Goal: Use online tool/utility: Utilize a website feature to perform a specific function

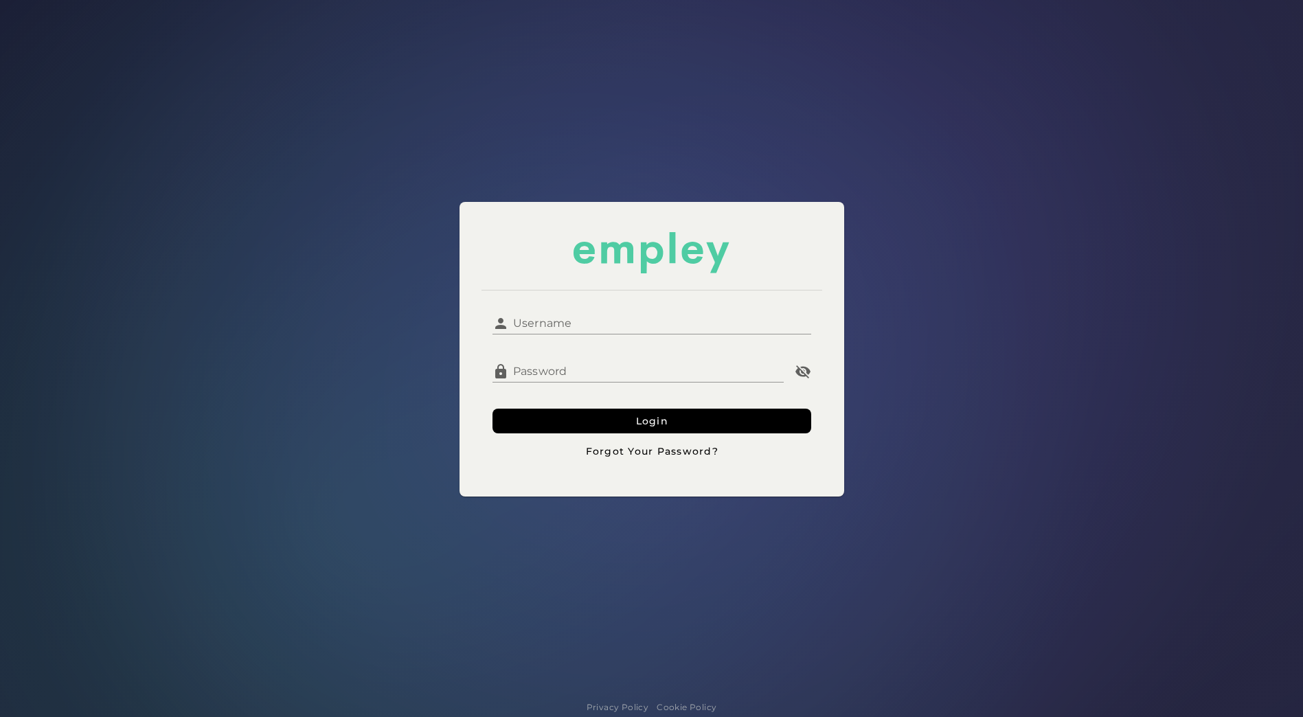
type input "*****"
click at [540, 321] on input "*****" at bounding box center [660, 317] width 302 height 33
click at [547, 321] on input "*****" at bounding box center [660, 317] width 302 height 33
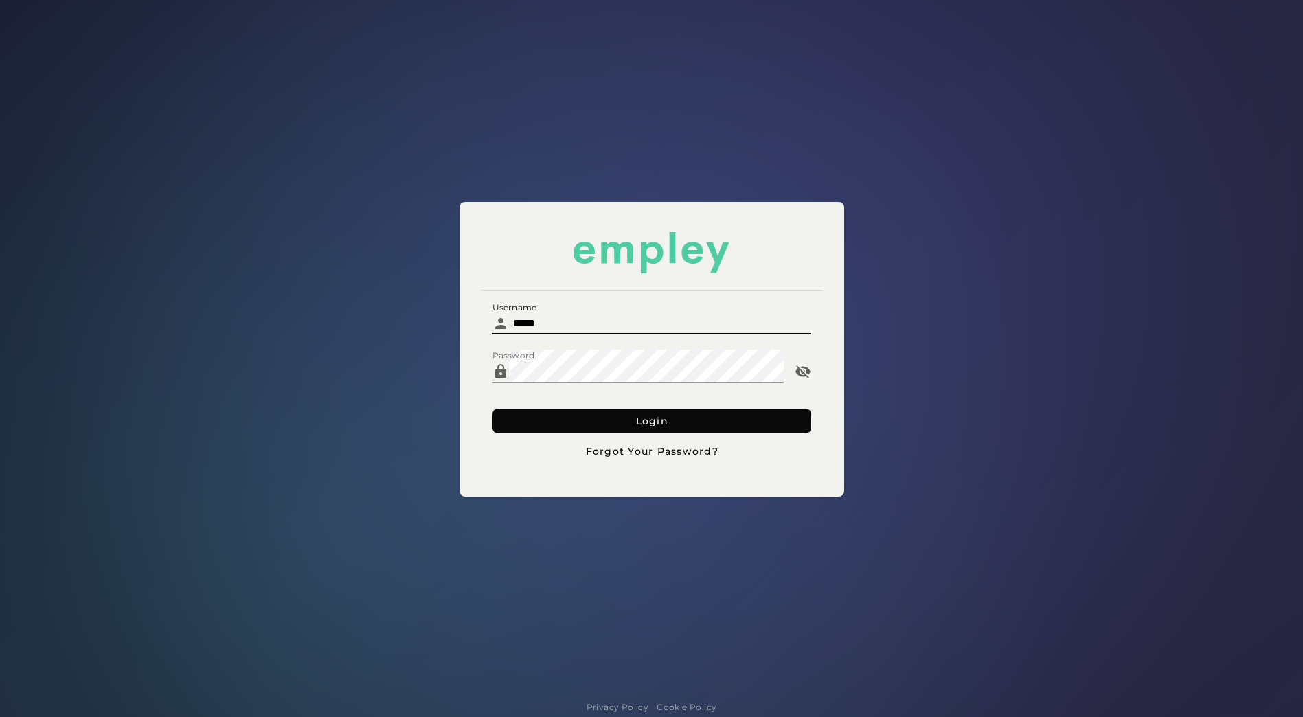
click at [520, 416] on button "Login" at bounding box center [651, 421] width 319 height 25
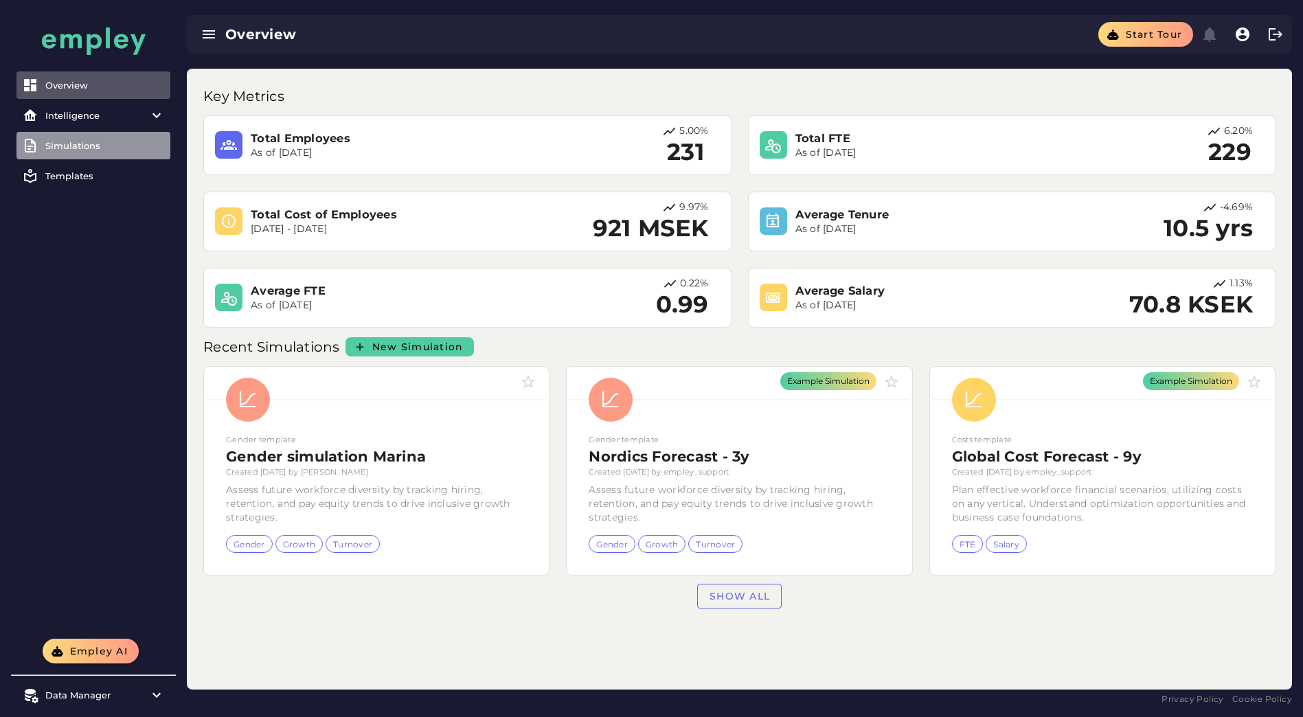
click at [89, 151] on link "Simulations" at bounding box center [93, 145] width 154 height 27
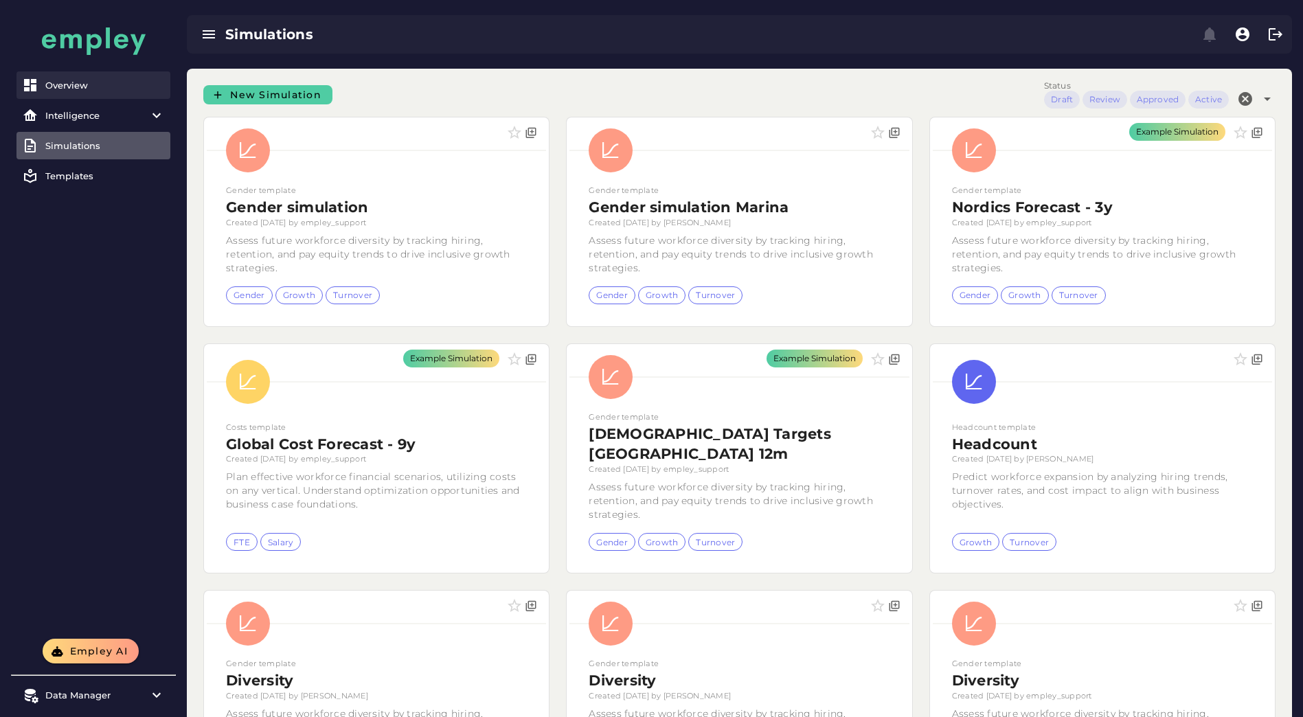
click at [62, 83] on div "Overview" at bounding box center [104, 85] width 119 height 11
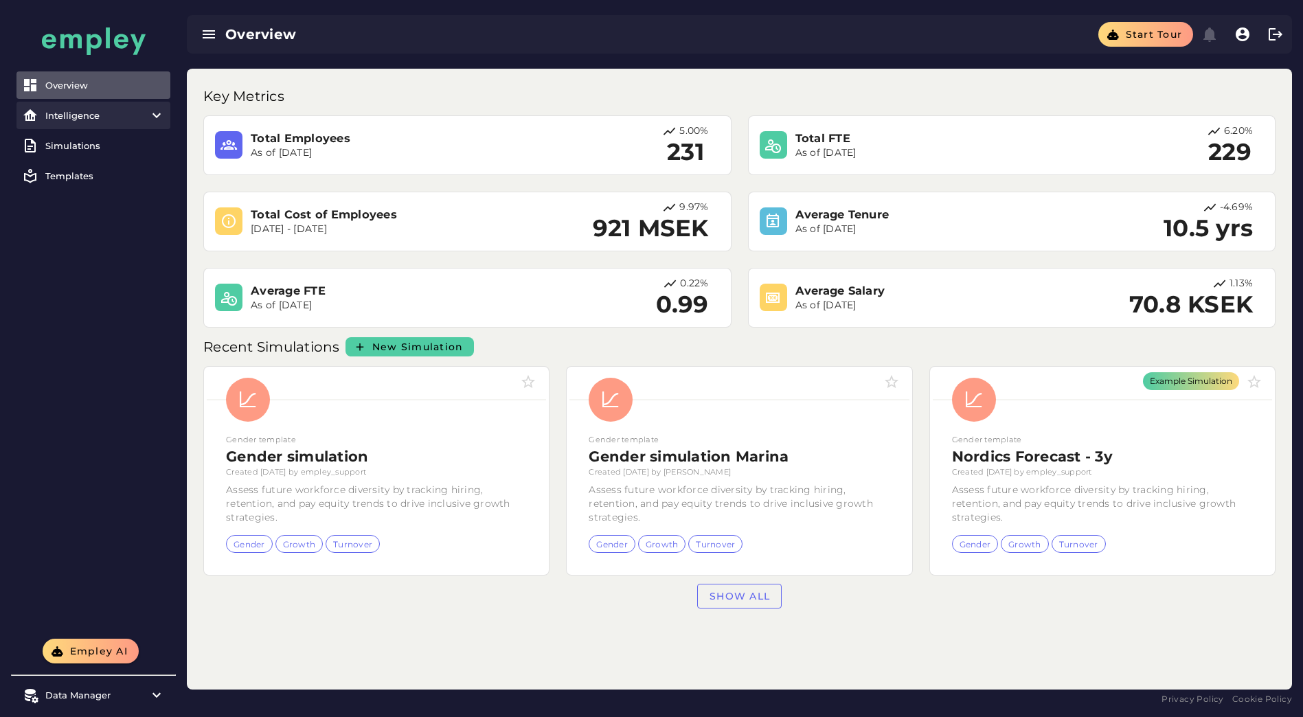
click at [82, 123] on item\) "Intelligence" at bounding box center [93, 115] width 154 height 27
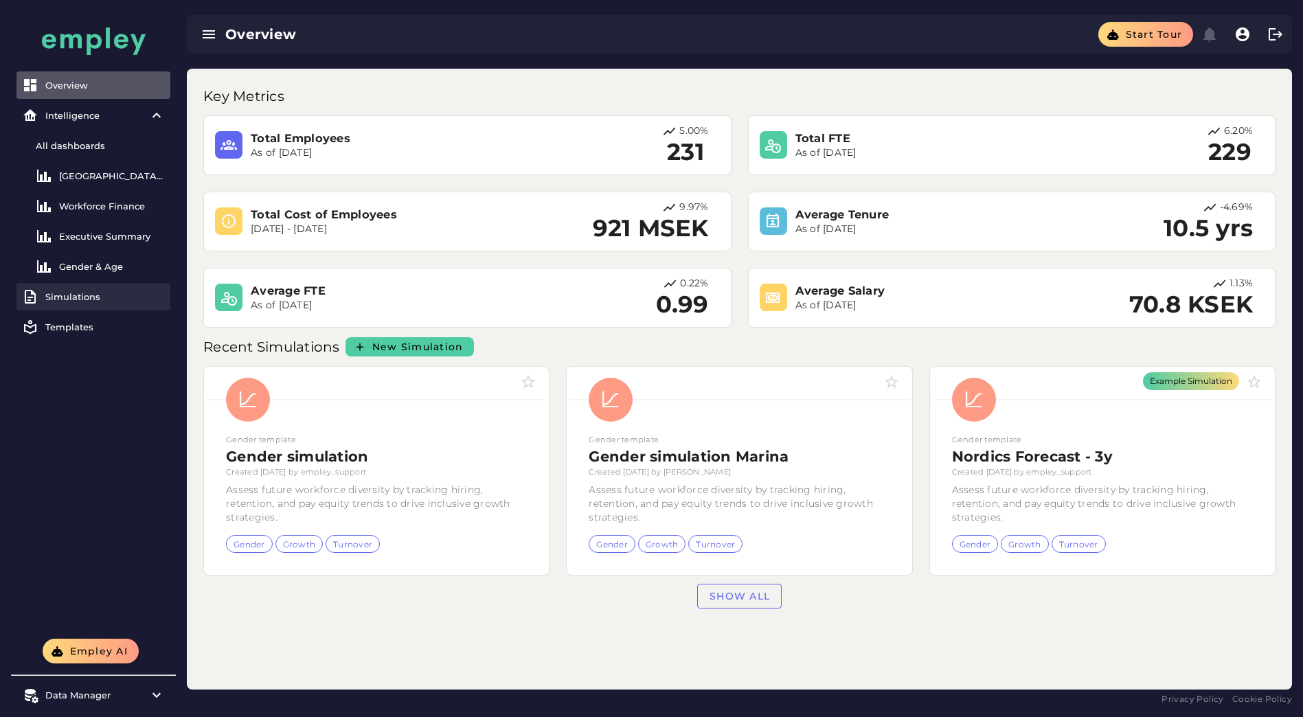
click at [84, 297] on div "Simulations" at bounding box center [104, 296] width 119 height 11
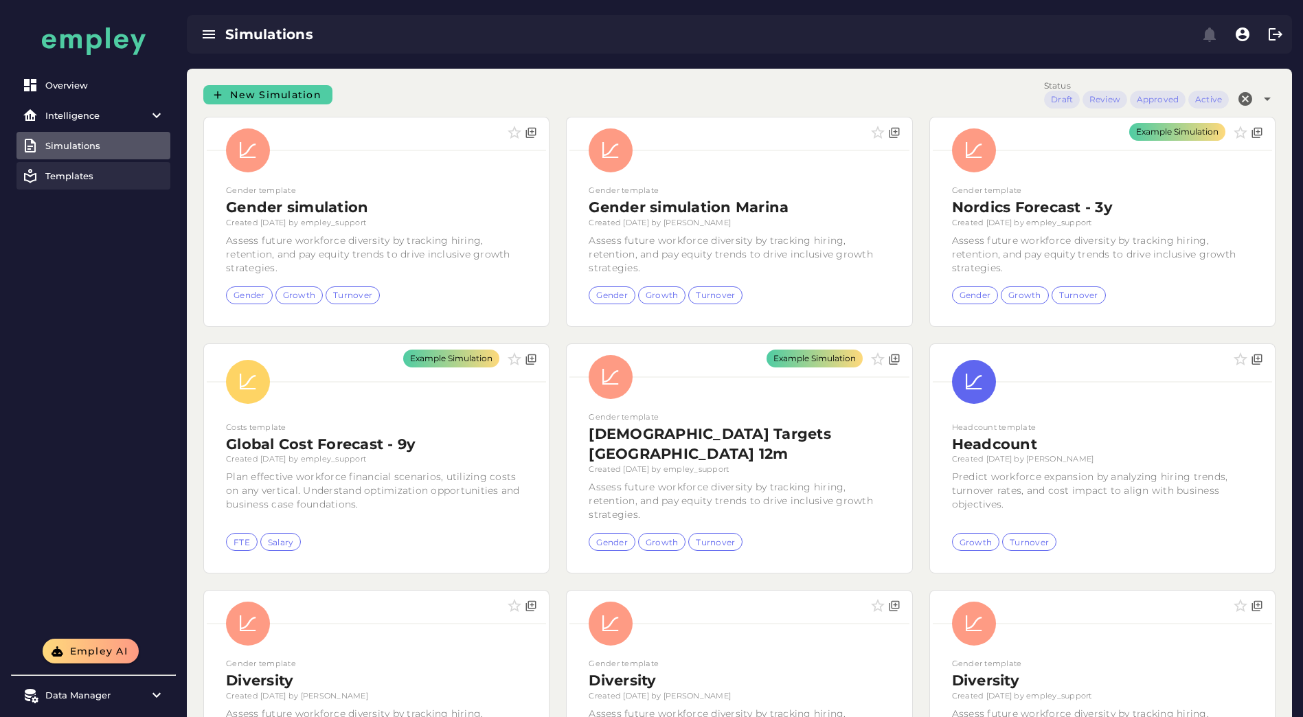
click at [67, 171] on div "Templates" at bounding box center [104, 175] width 119 height 11
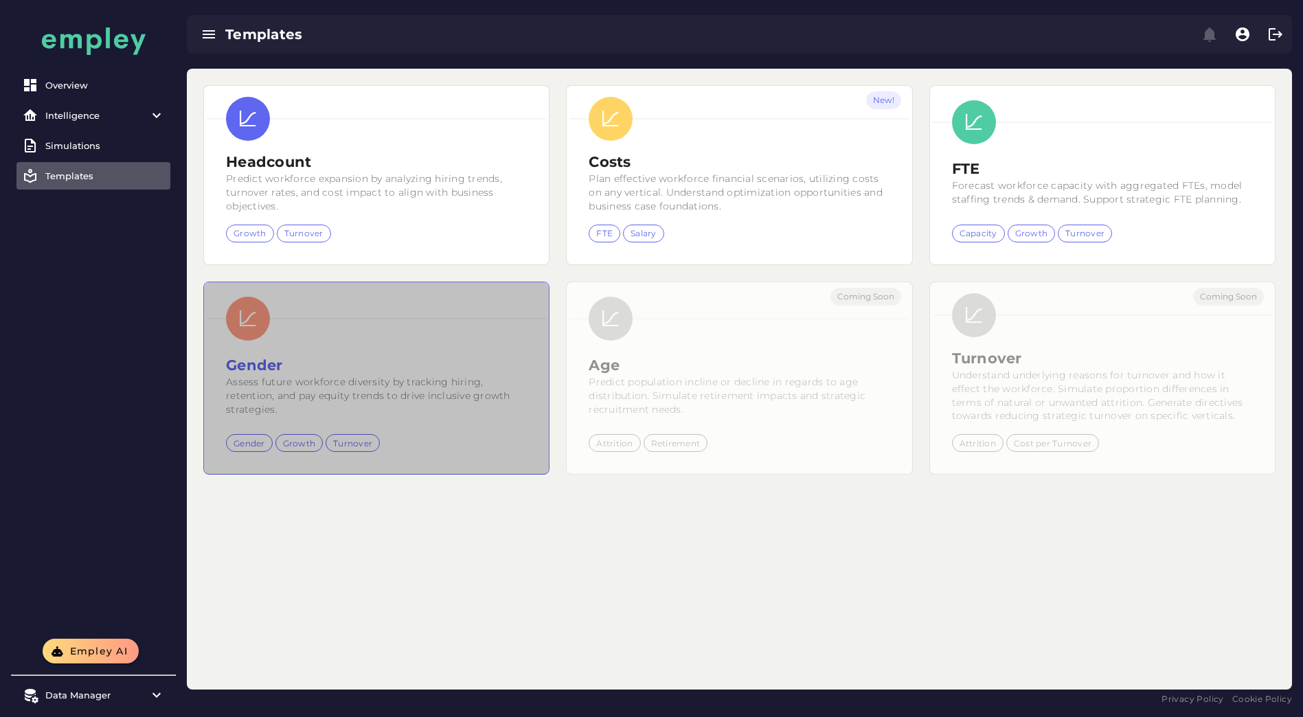
click at [415, 323] on div at bounding box center [376, 318] width 339 height 60
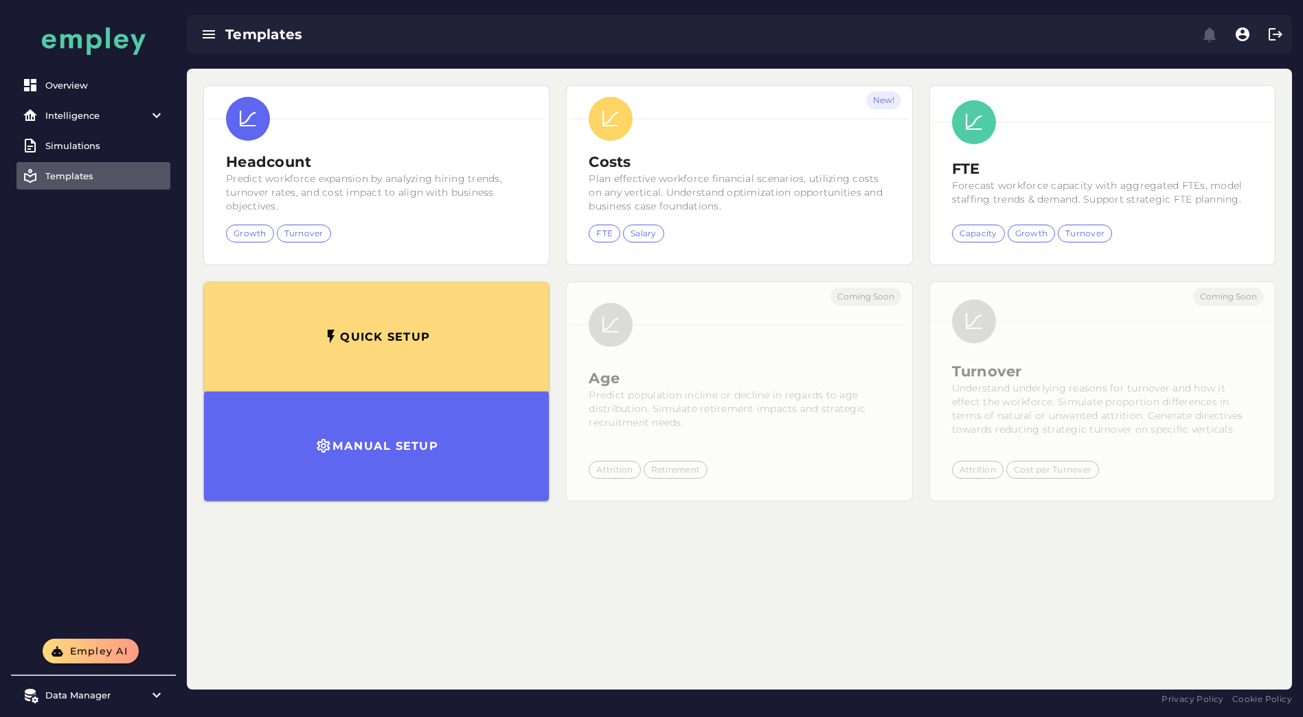
click at [638, 564] on div "Headcount Predict workforce expansion by analyzing hiring trends, turnover rate…" at bounding box center [739, 379] width 1105 height 621
click at [76, 148] on div "Simulations" at bounding box center [104, 145] width 119 height 11
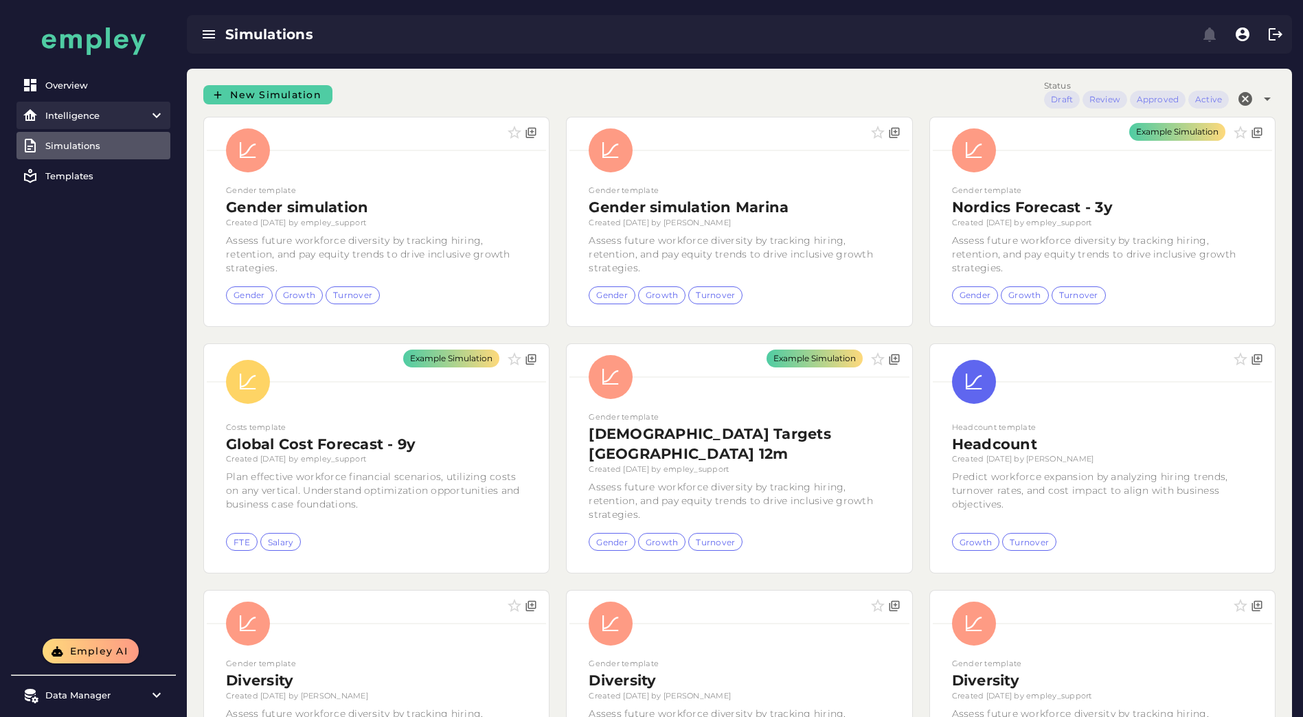
click at [87, 113] on div "Intelligence" at bounding box center [93, 115] width 96 height 11
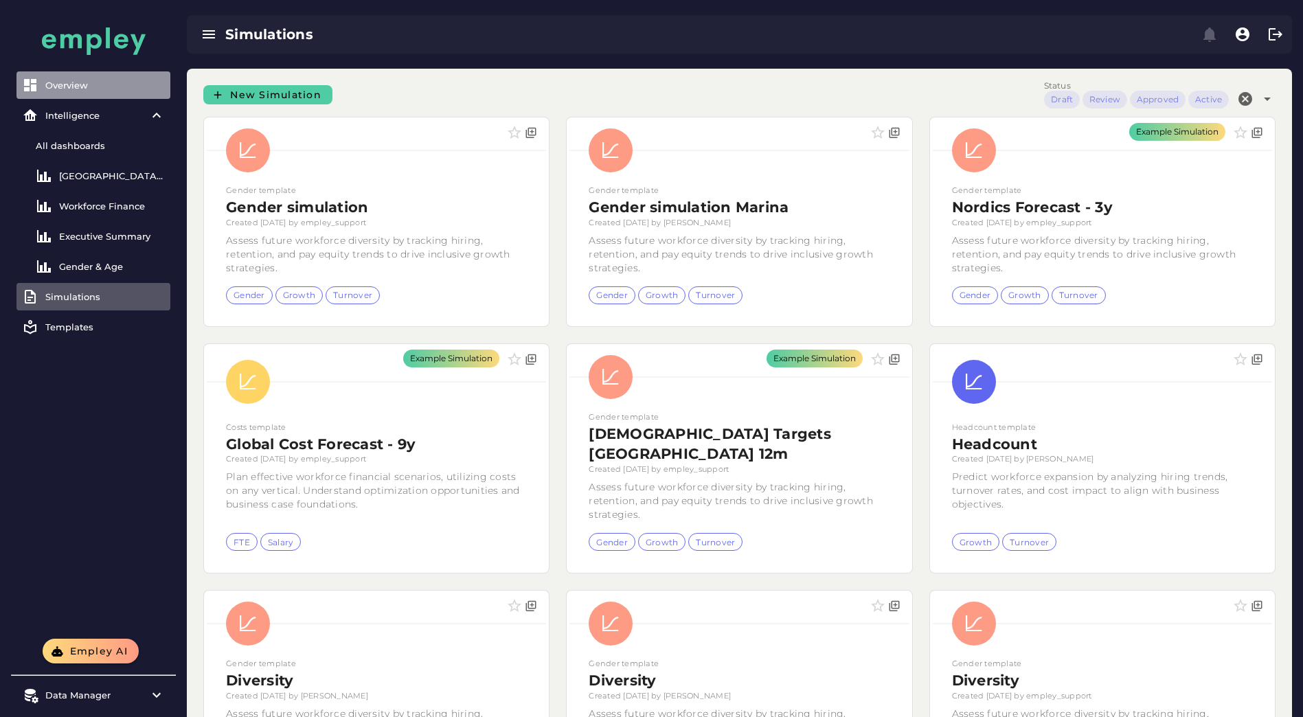
click at [74, 87] on div "Overview" at bounding box center [104, 85] width 119 height 11
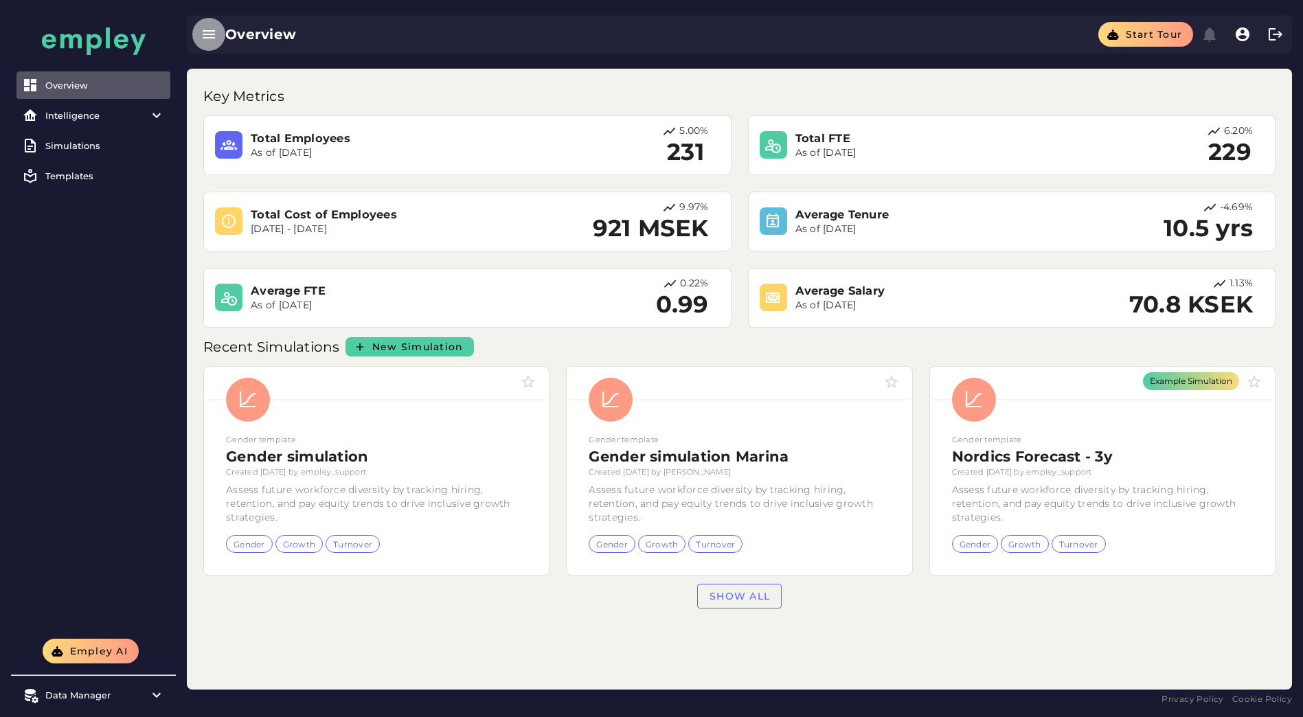
click at [225, 30] on button "button" at bounding box center [208, 34] width 33 height 33
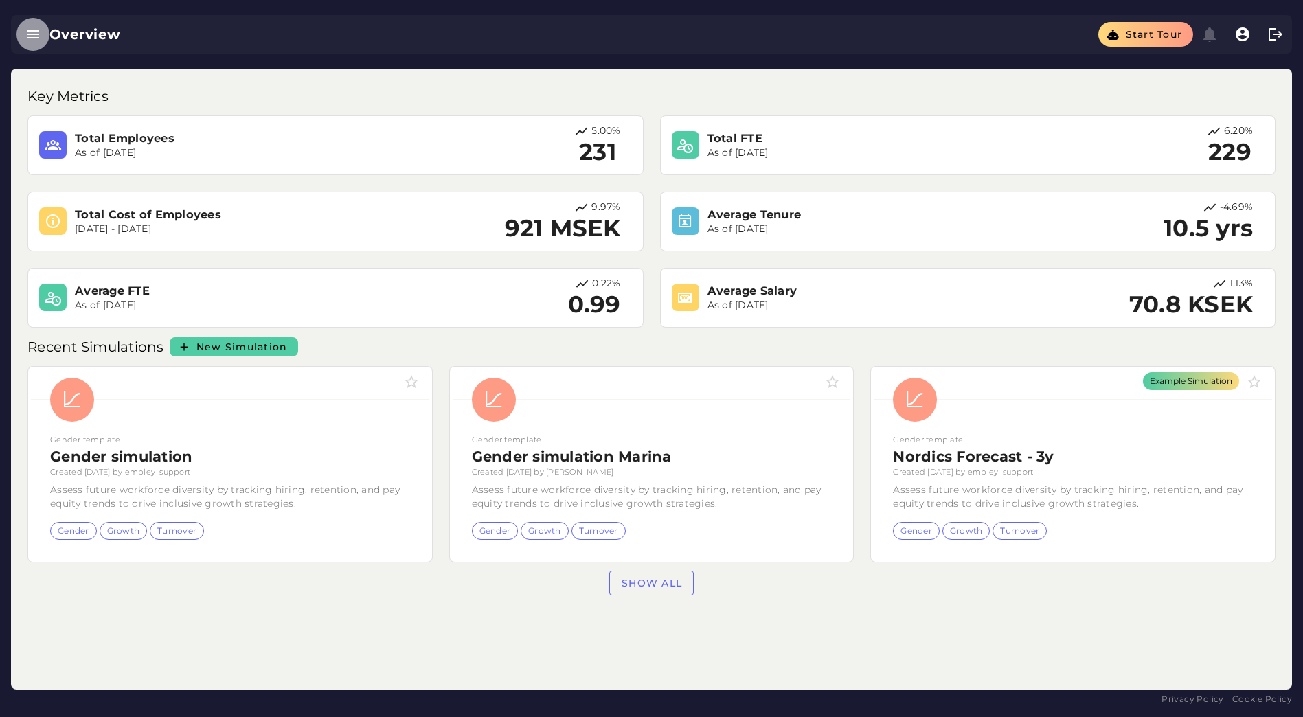
click at [46, 38] on button "button" at bounding box center [32, 34] width 33 height 33
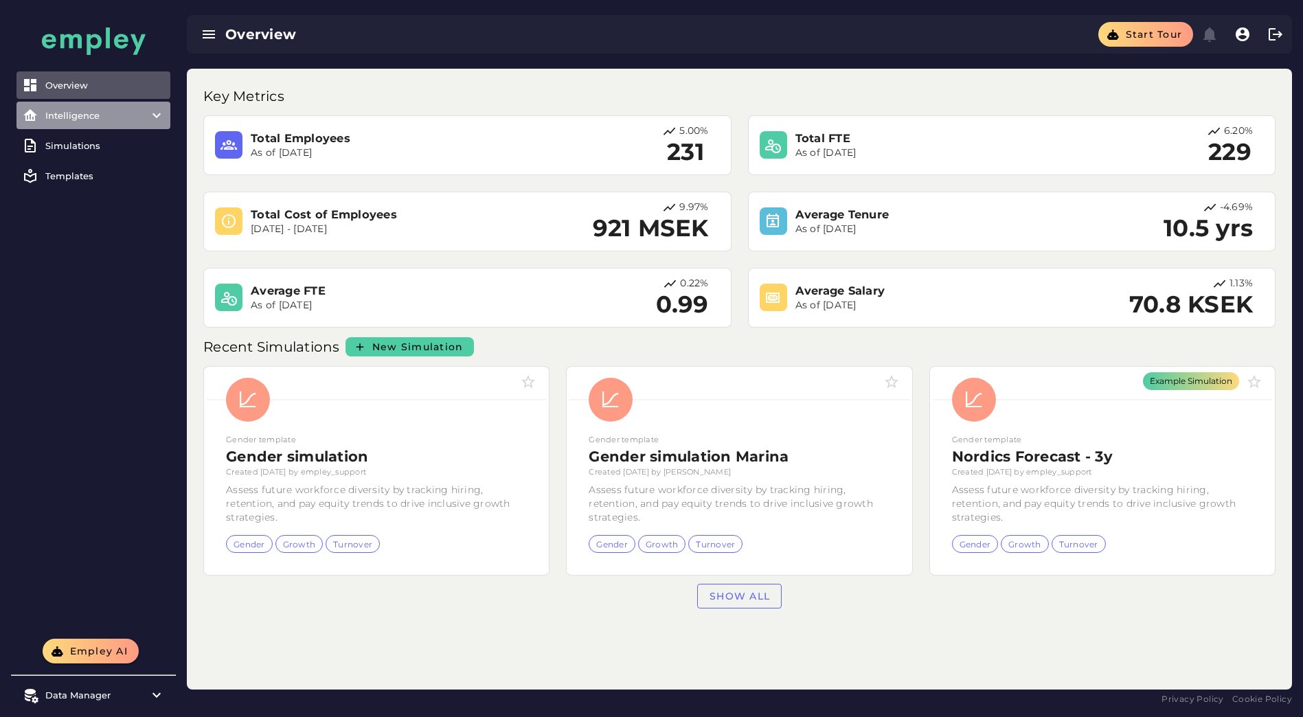
click at [82, 111] on div "Intelligence" at bounding box center [93, 115] width 96 height 11
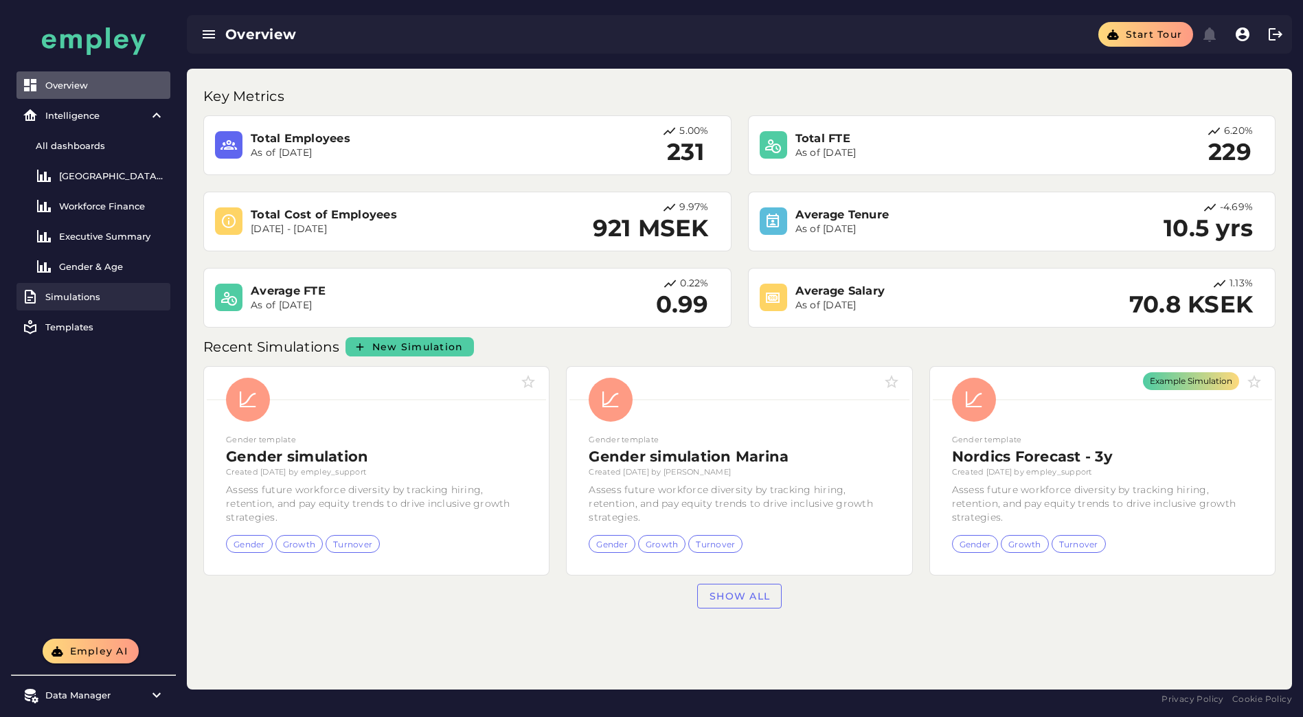
click at [76, 292] on div "Simulations" at bounding box center [104, 296] width 119 height 11
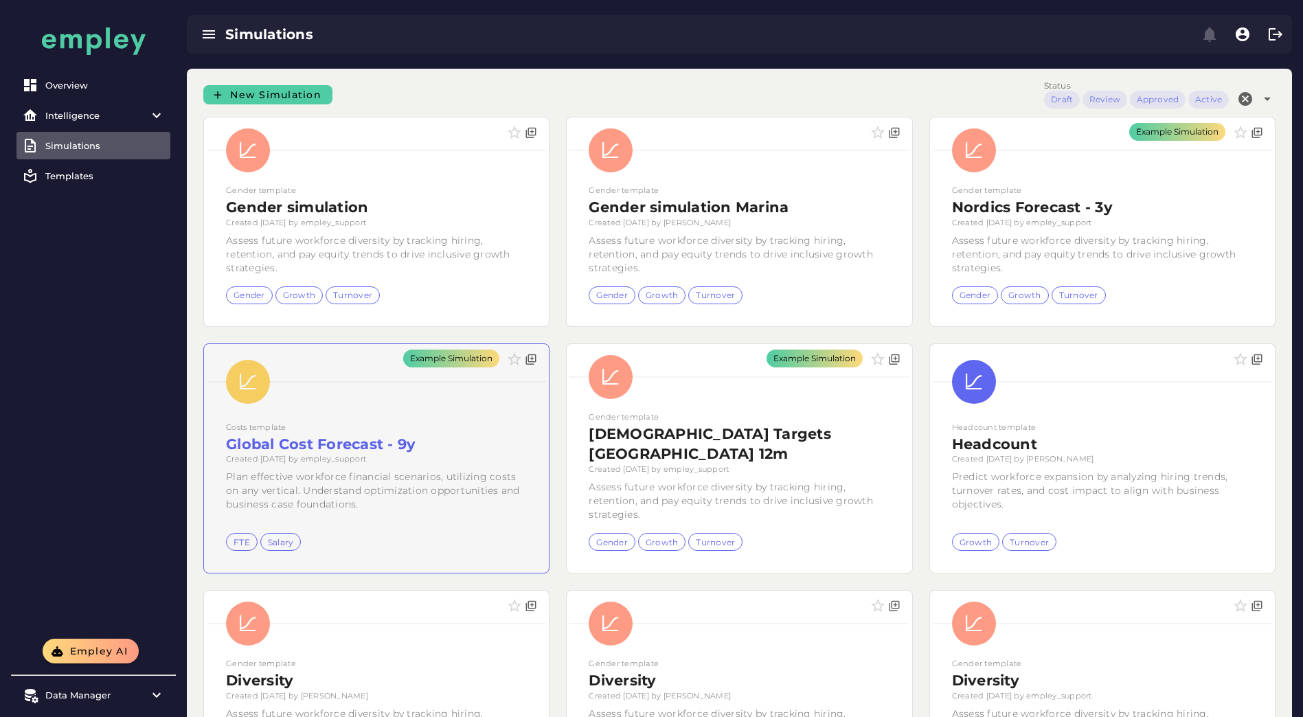
click at [330, 438] on div "Example Simulation" at bounding box center [376, 458] width 345 height 229
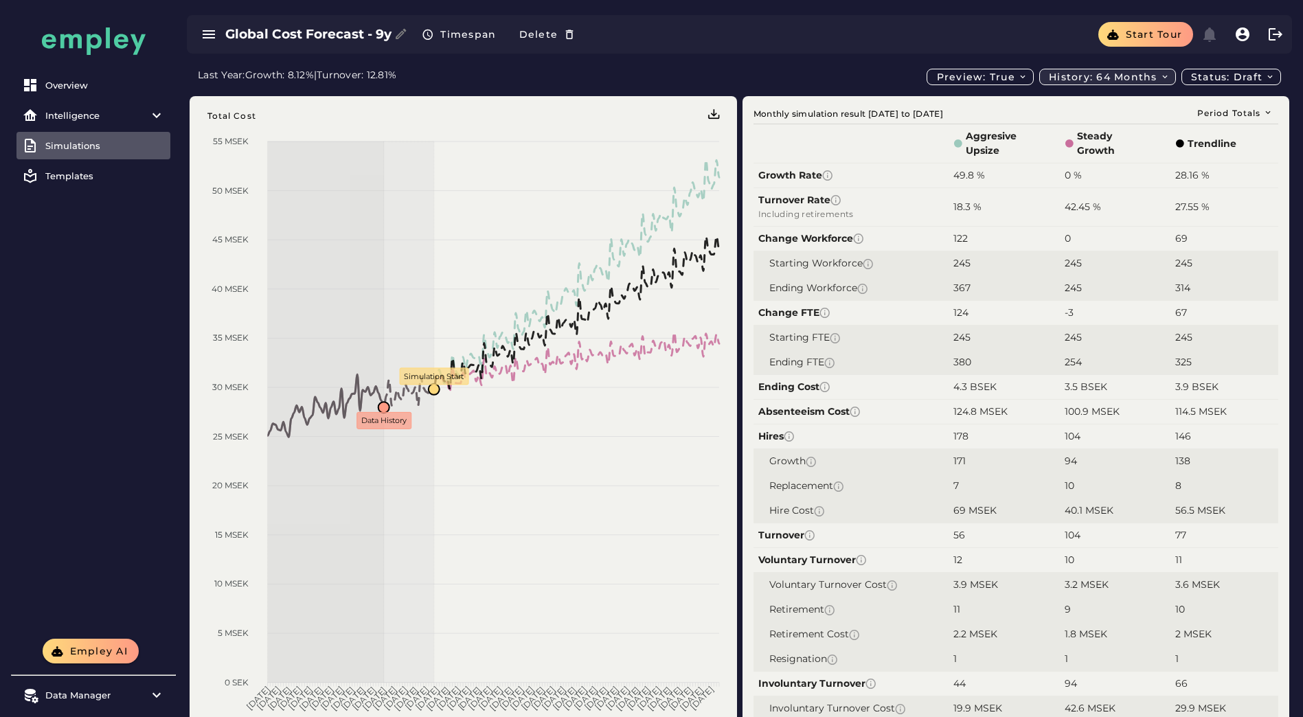
click at [1166, 73] on icon "button" at bounding box center [1165, 77] width 10 height 10
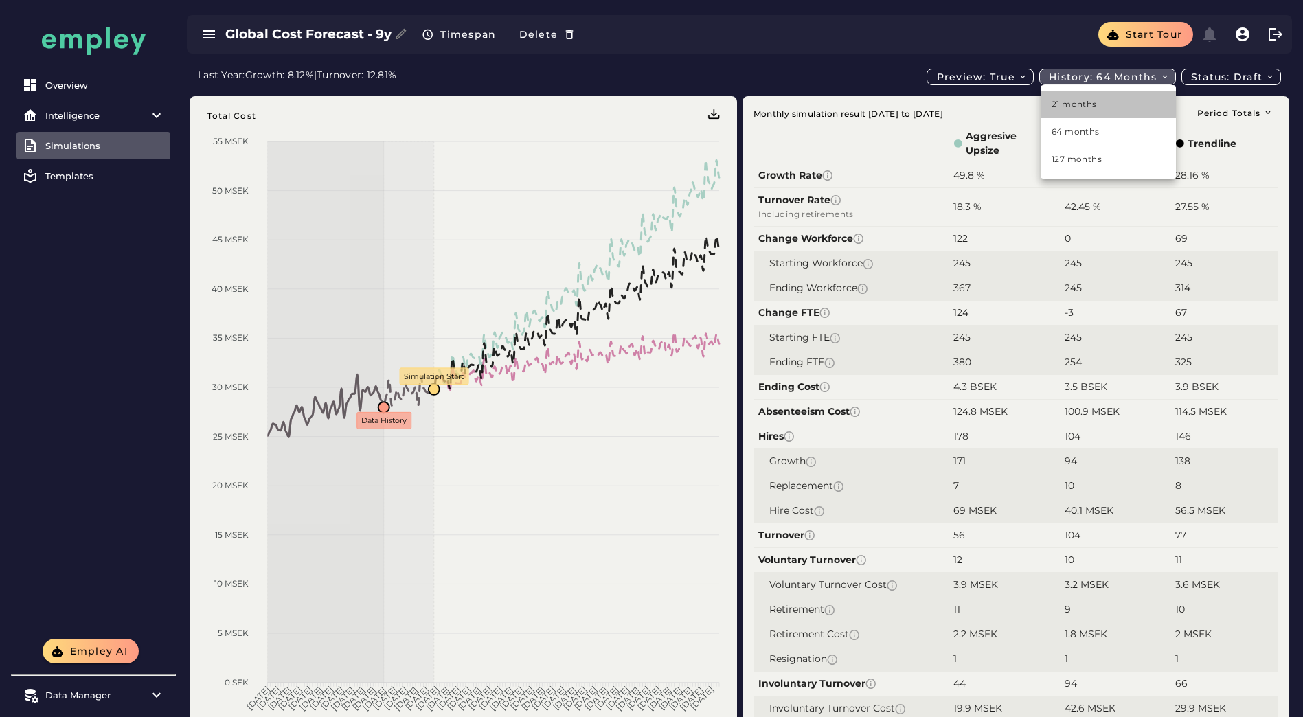
click at [1093, 104] on div "21 months" at bounding box center [1107, 104] width 113 height 12
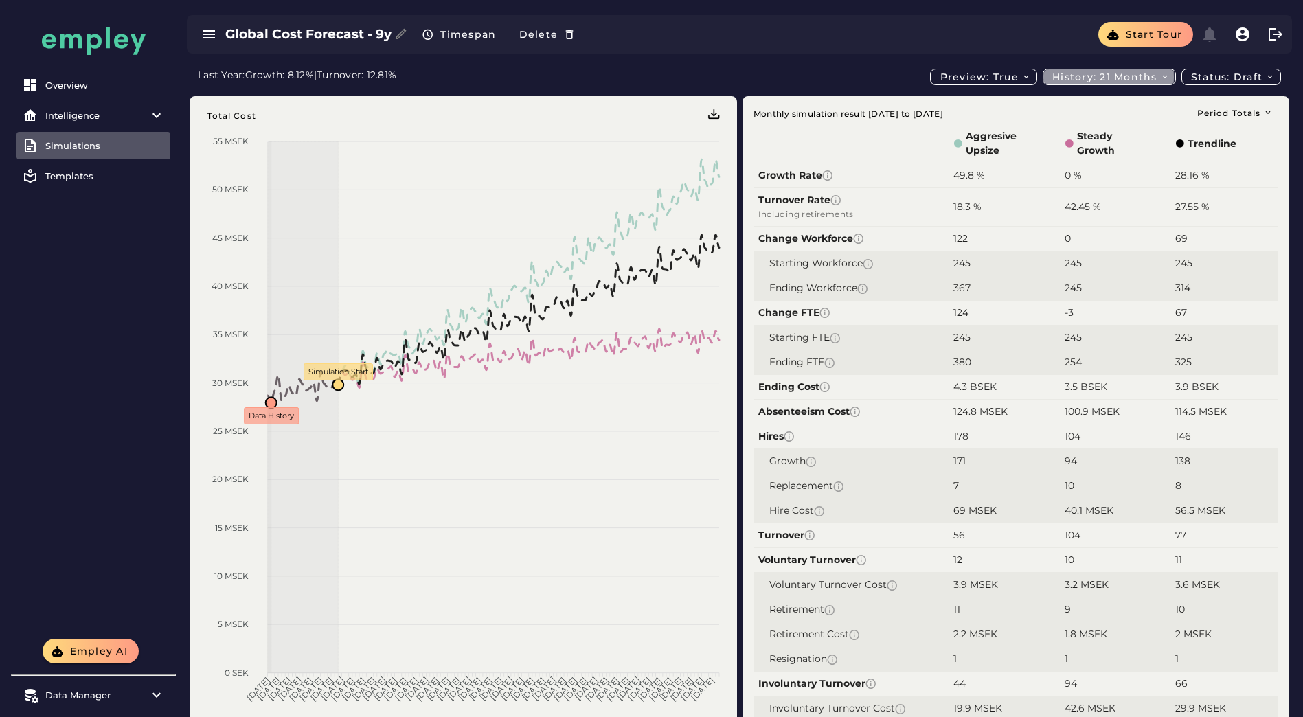
click at [1165, 77] on icon "button" at bounding box center [1165, 77] width 10 height 10
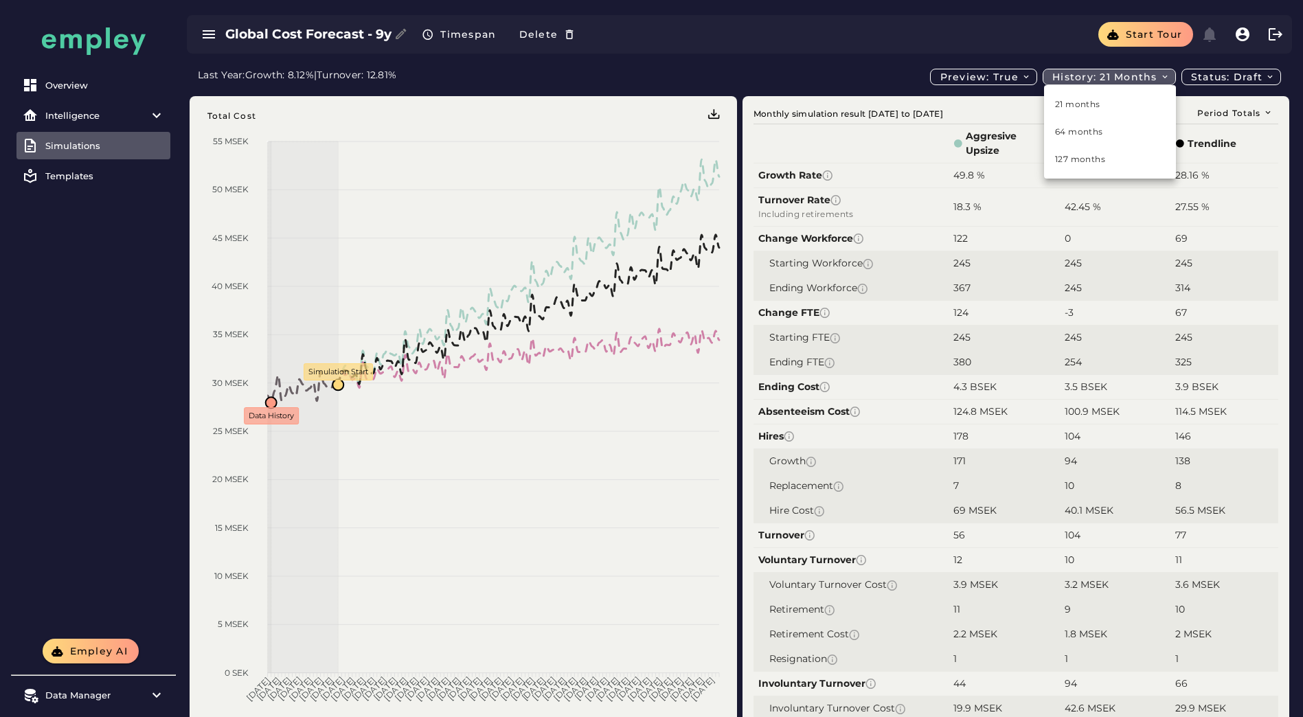
click at [903, 42] on div "Global Cost Forecast - 9y Timespan Delete Start tour" at bounding box center [739, 34] width 1105 height 38
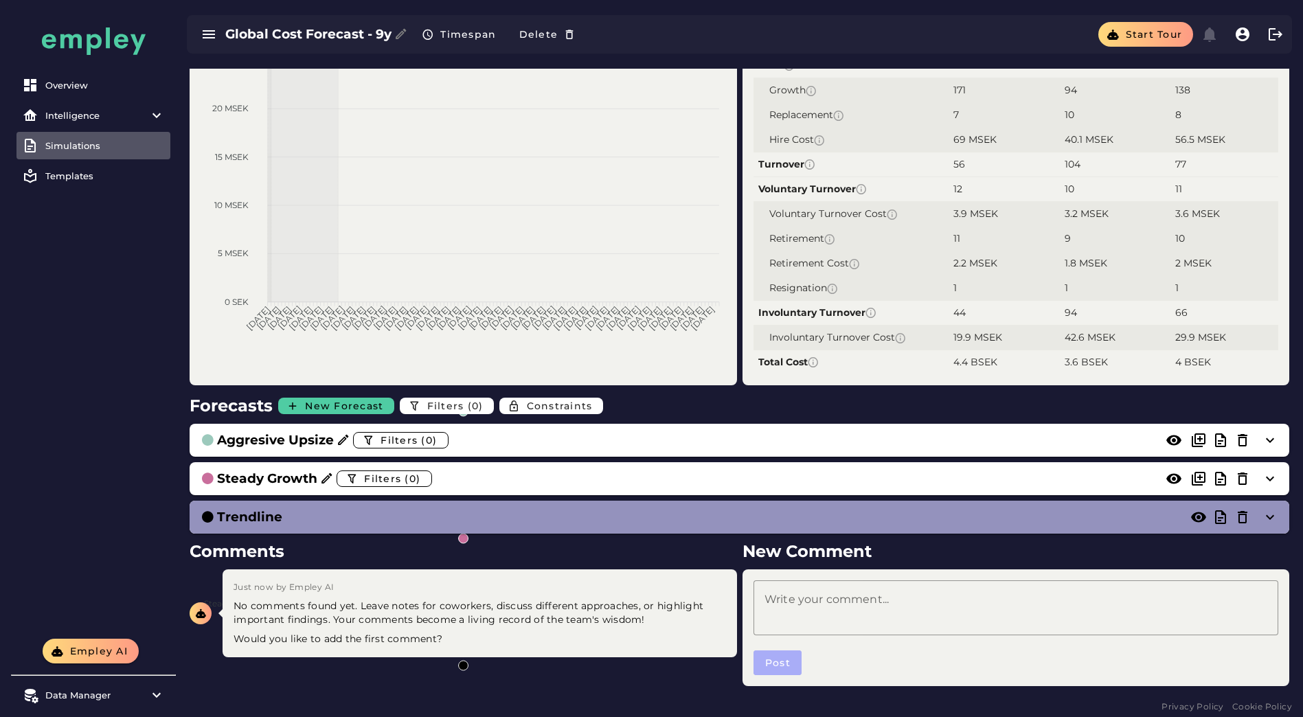
scroll to position [378, 0]
